Goal: Navigation & Orientation: Find specific page/section

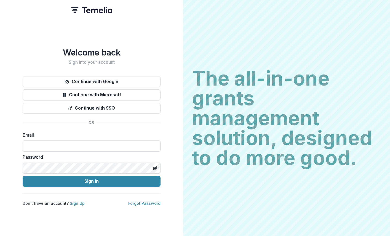
click at [142, 145] on input at bounding box center [92, 145] width 138 height 11
type input "**********"
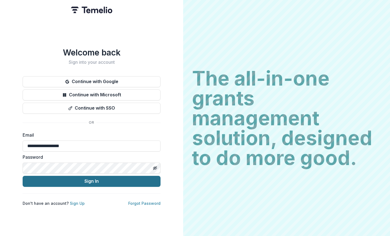
click at [43, 179] on button "Sign In" at bounding box center [92, 181] width 138 height 11
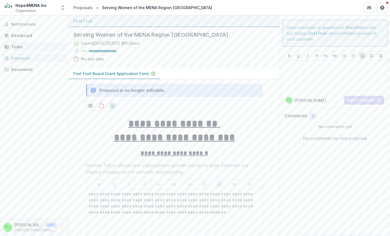
click at [18, 48] on div "Tasks" at bounding box center [36, 47] width 51 height 6
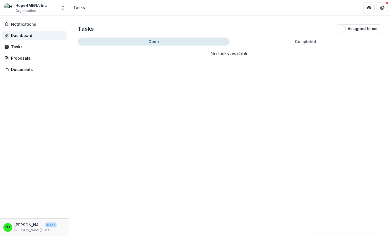
click at [20, 34] on div "Dashboard" at bounding box center [36, 36] width 51 height 6
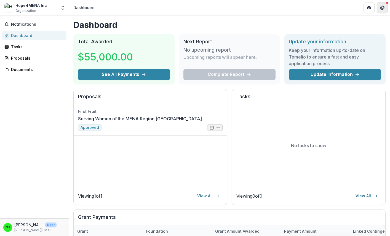
click at [385, 6] on icon "Get Help" at bounding box center [382, 8] width 4 height 4
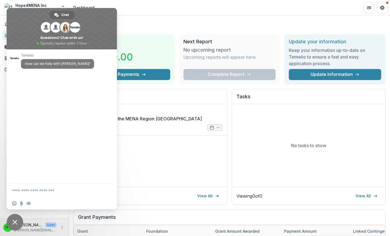
click at [167, 13] on header "Dashboard" at bounding box center [229, 7] width 321 height 15
click at [16, 217] on span "Close chat" at bounding box center [15, 222] width 17 height 17
